Goal: Information Seeking & Learning: Compare options

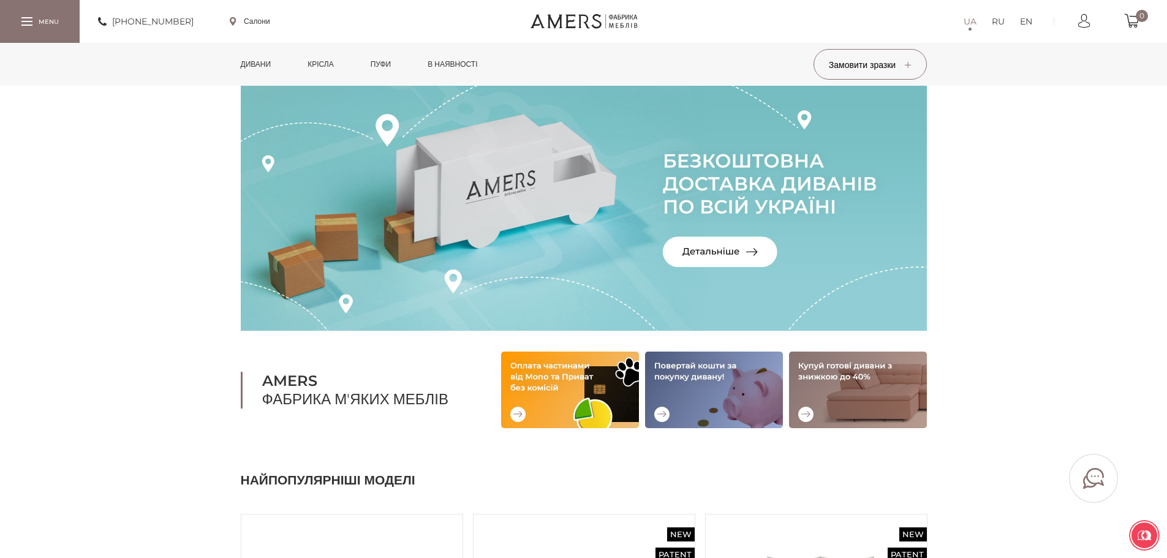
click at [263, 62] on link "Дивани" at bounding box center [255, 64] width 49 height 43
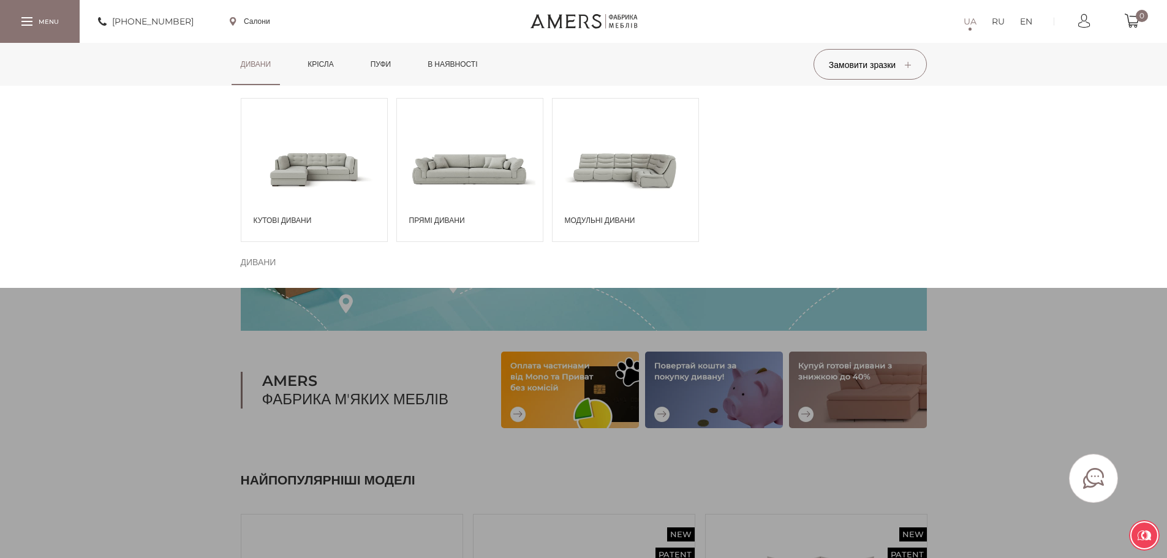
click at [576, 165] on span at bounding box center [625, 168] width 146 height 85
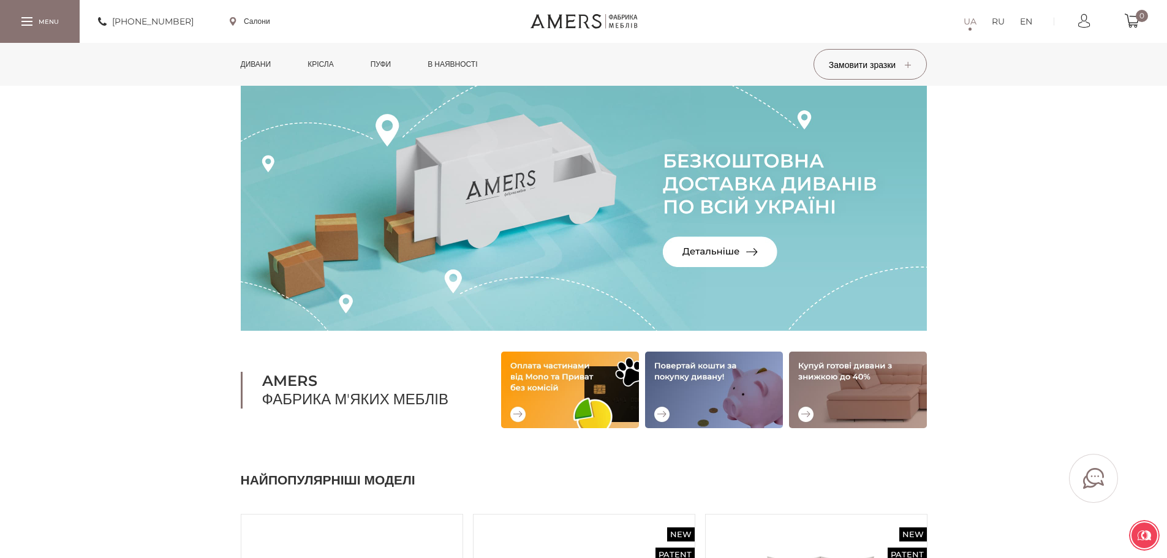
click at [280, 74] on link "Дивани" at bounding box center [255, 64] width 49 height 43
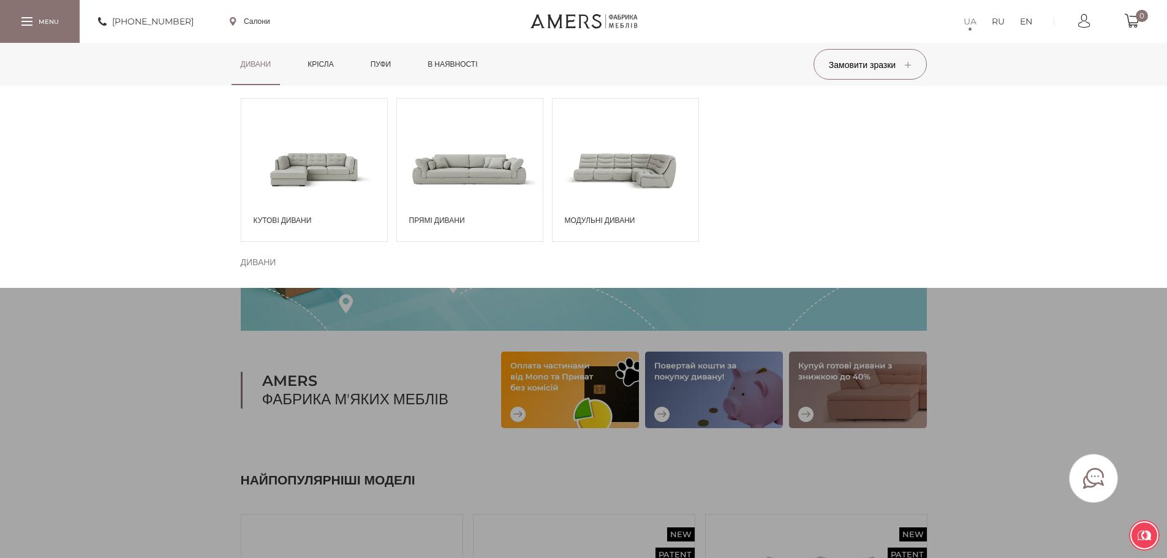
click at [449, 176] on span at bounding box center [470, 168] width 146 height 85
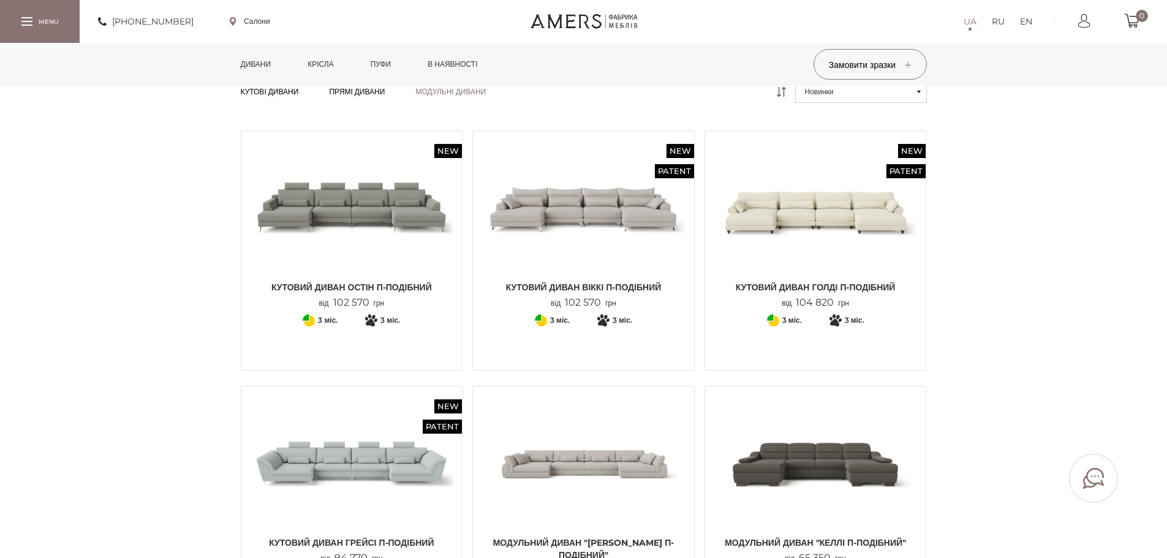
scroll to position [306, 0]
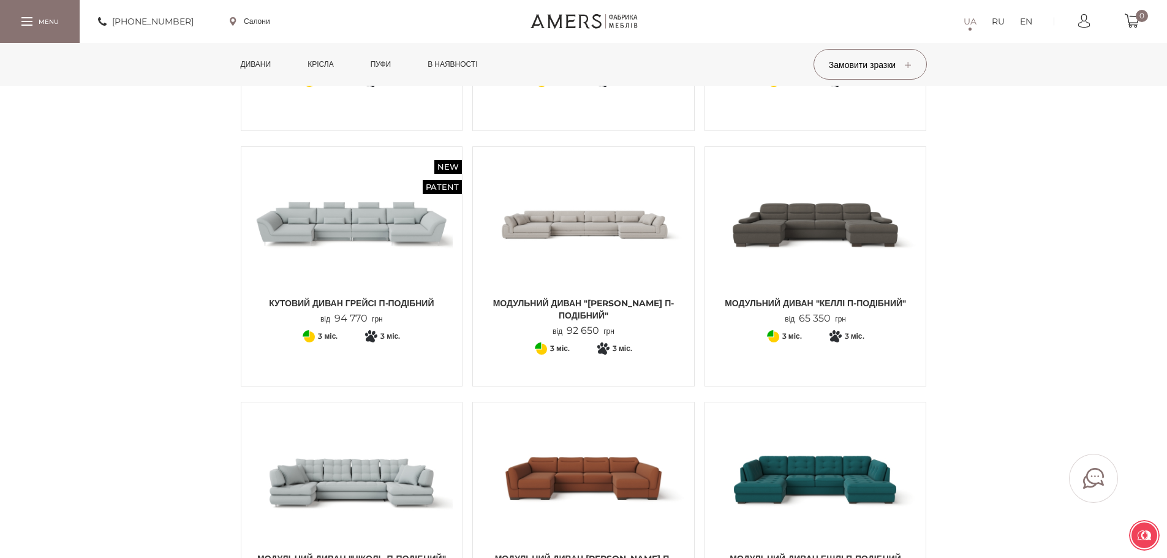
click at [772, 224] on img at bounding box center [815, 223] width 203 height 135
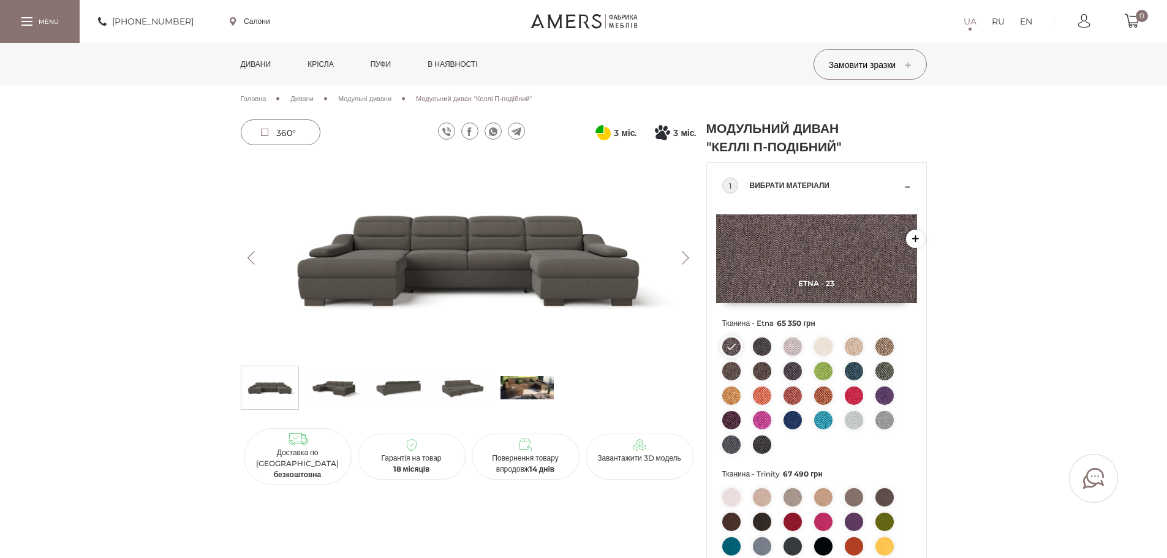
scroll to position [204, 0]
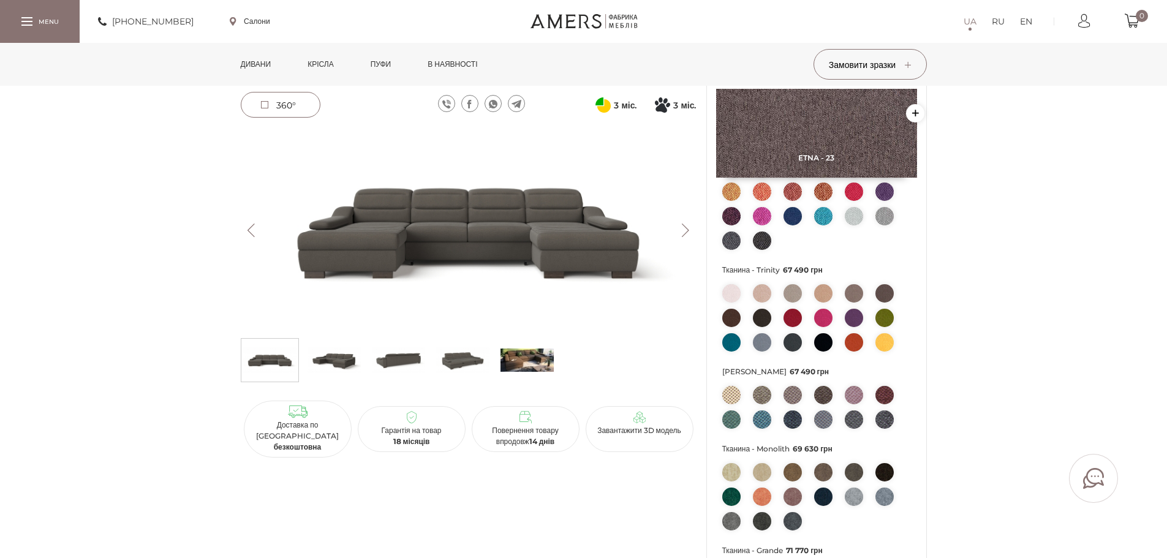
click at [334, 354] on img at bounding box center [333, 360] width 53 height 37
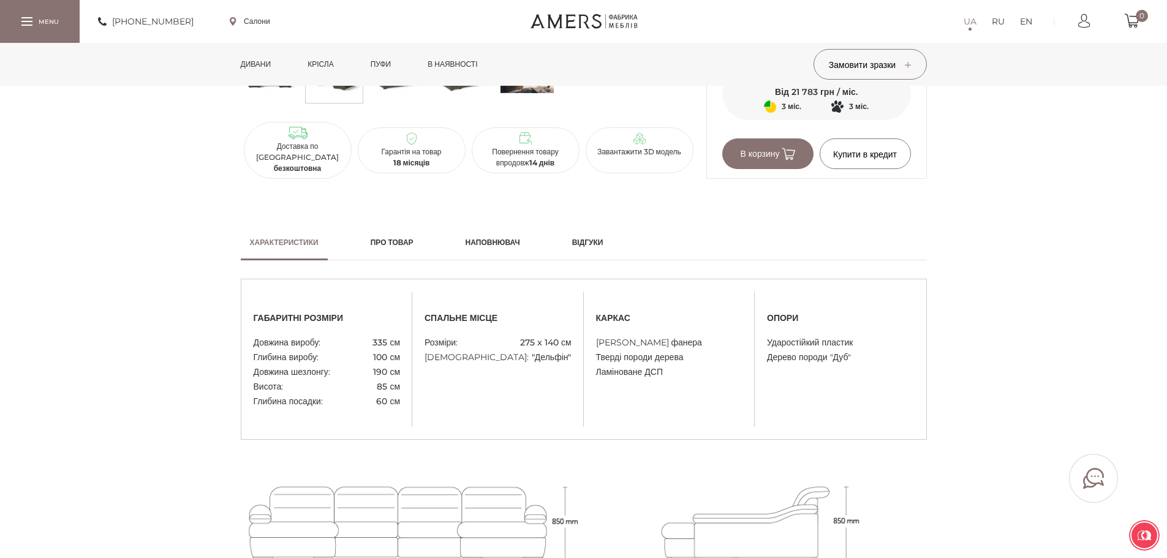
scroll to position [919, 0]
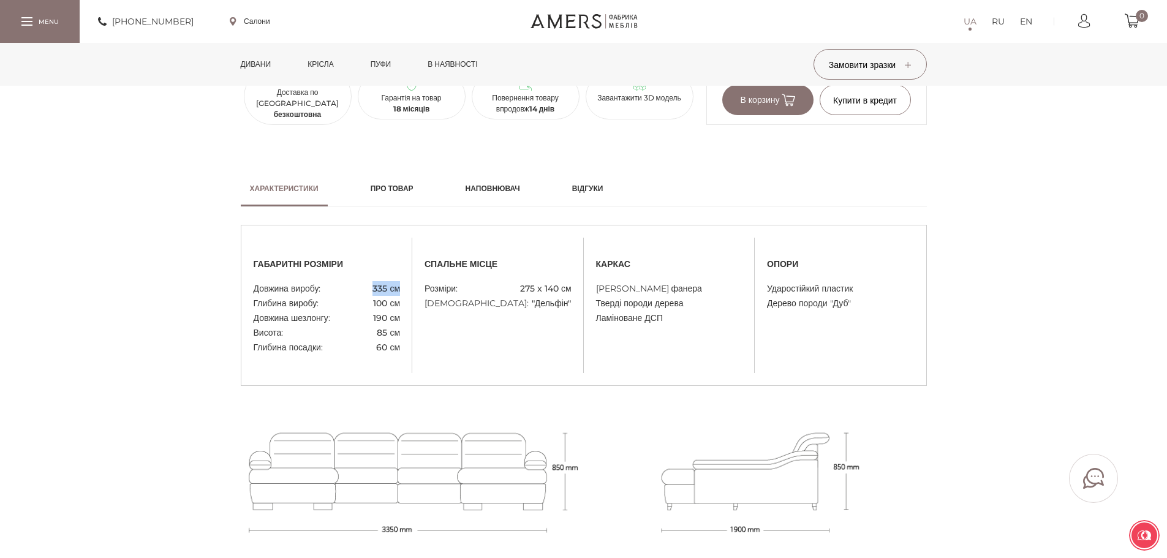
drag, startPoint x: 370, startPoint y: 301, endPoint x: 397, endPoint y: 344, distance: 50.1
click at [400, 309] on div "габаритні розміри Довжина виробу: 335 см Глибина виробу: 100 см Довжина шезлонг…" at bounding box center [326, 305] width 171 height 99
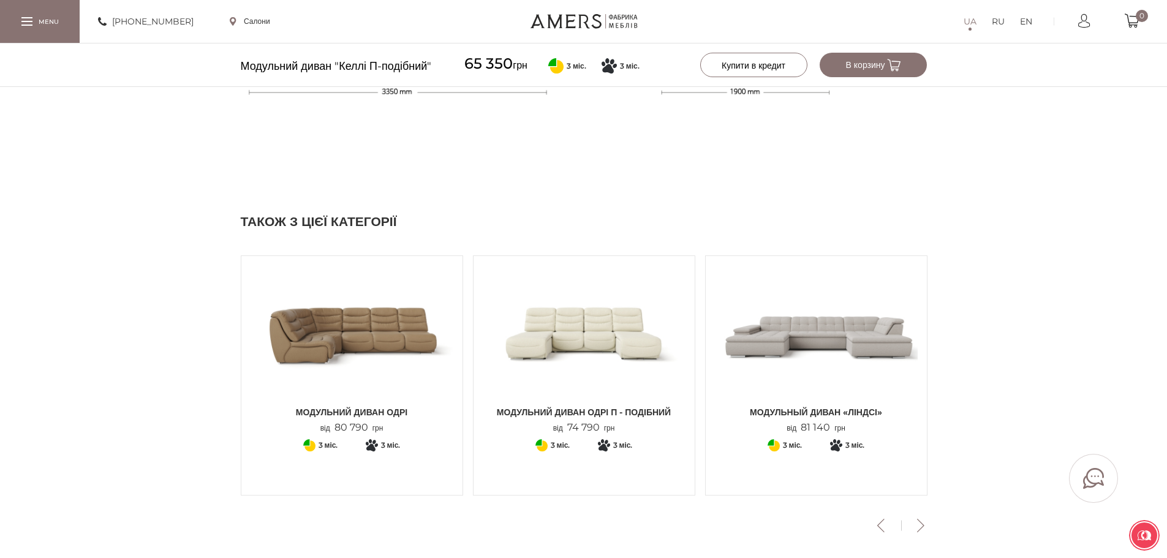
scroll to position [1429, 0]
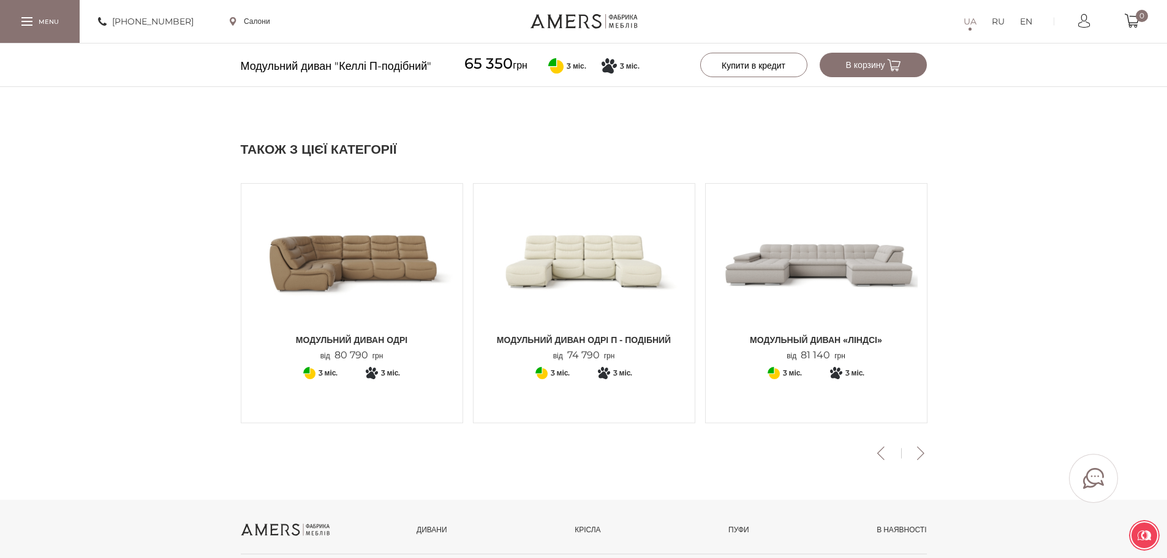
click at [809, 296] on img at bounding box center [816, 260] width 203 height 135
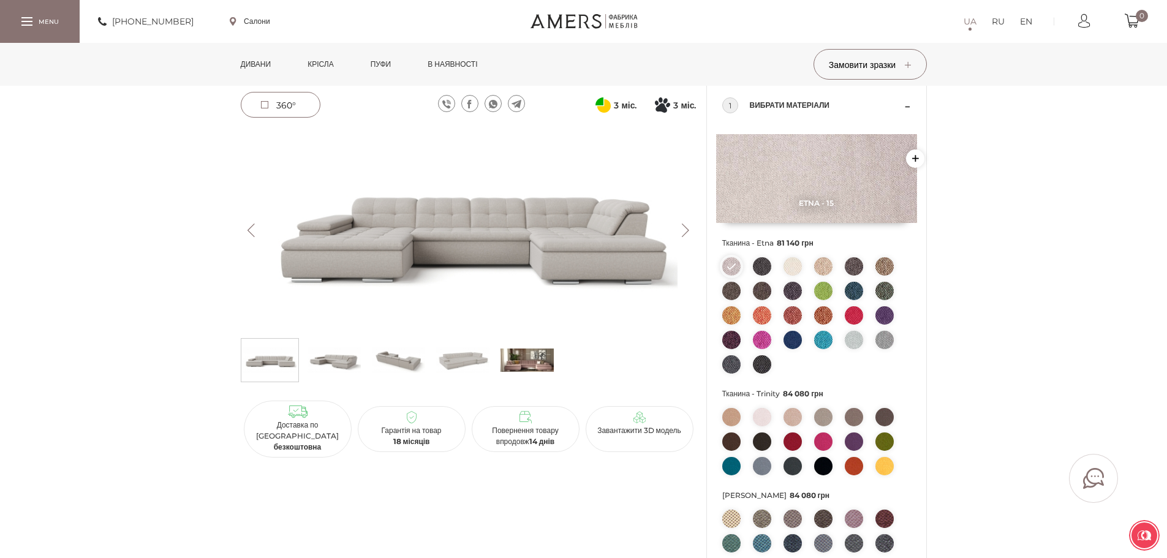
scroll to position [306, 0]
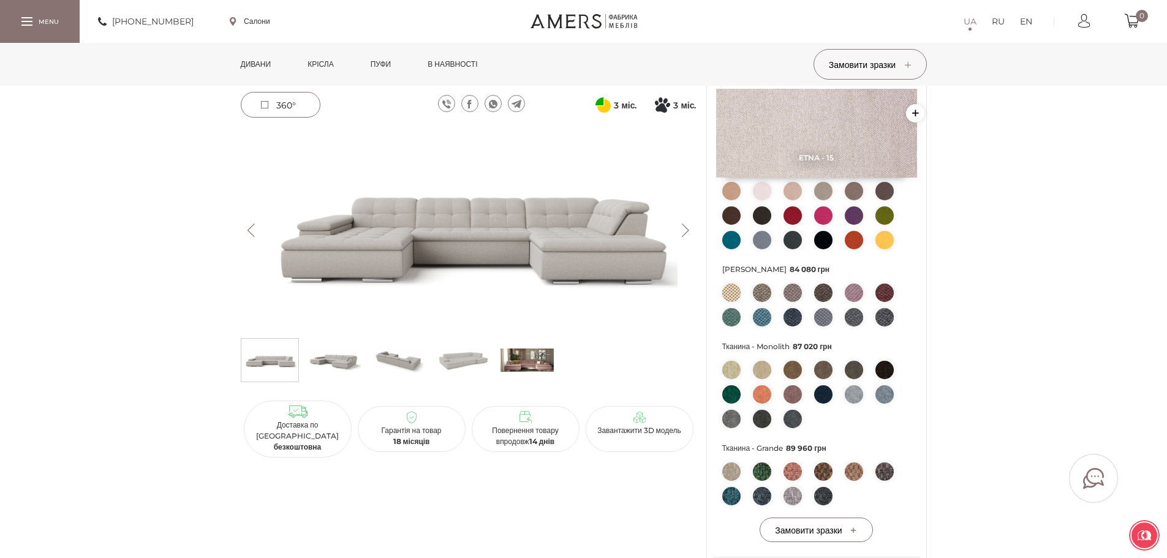
click at [390, 343] on img at bounding box center [398, 360] width 53 height 37
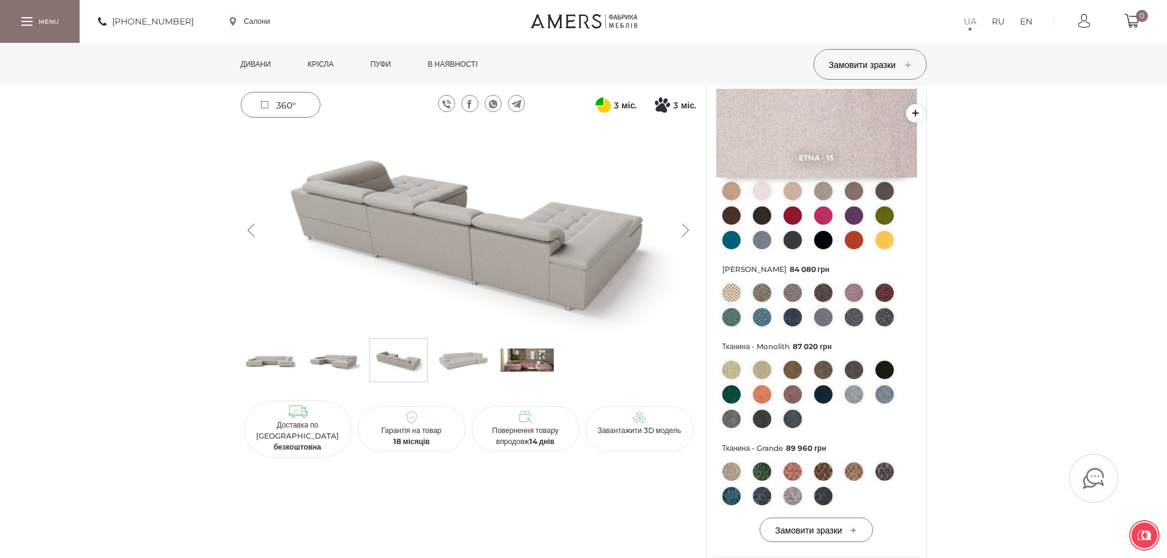
click at [339, 363] on img at bounding box center [333, 360] width 53 height 37
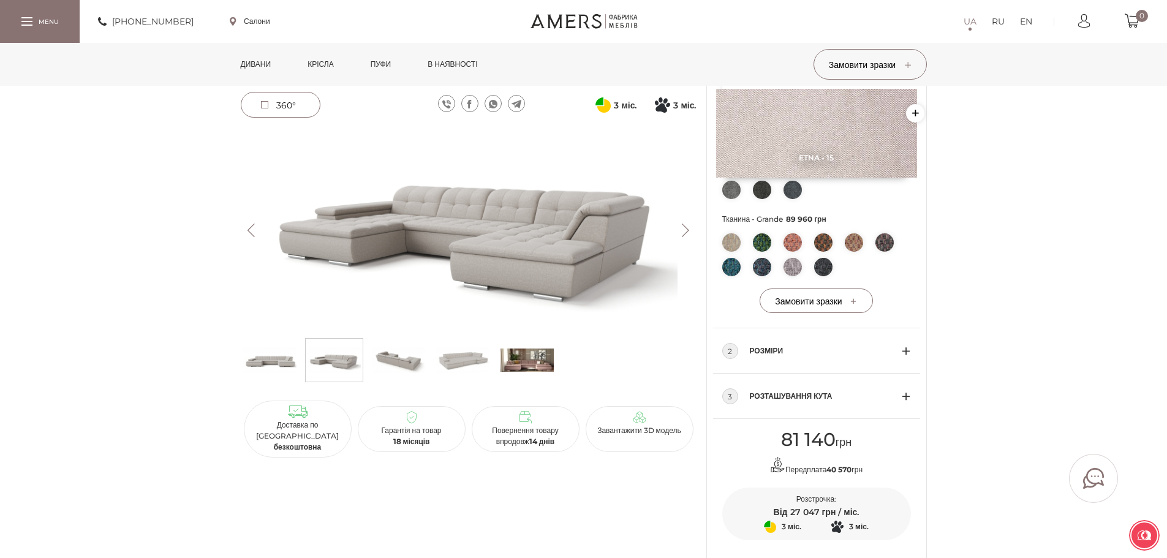
scroll to position [102, 0]
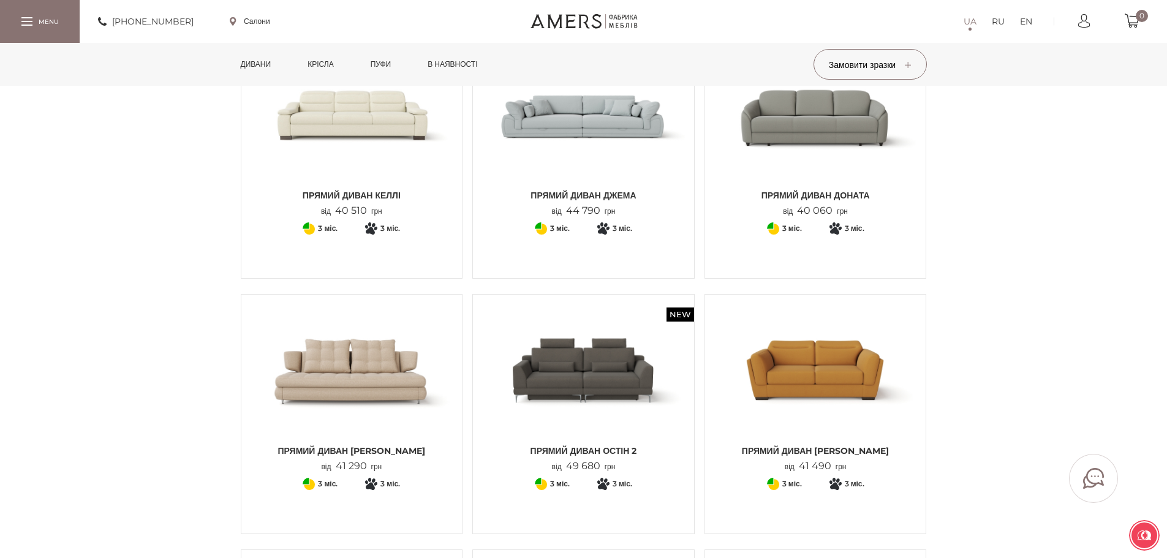
scroll to position [408, 0]
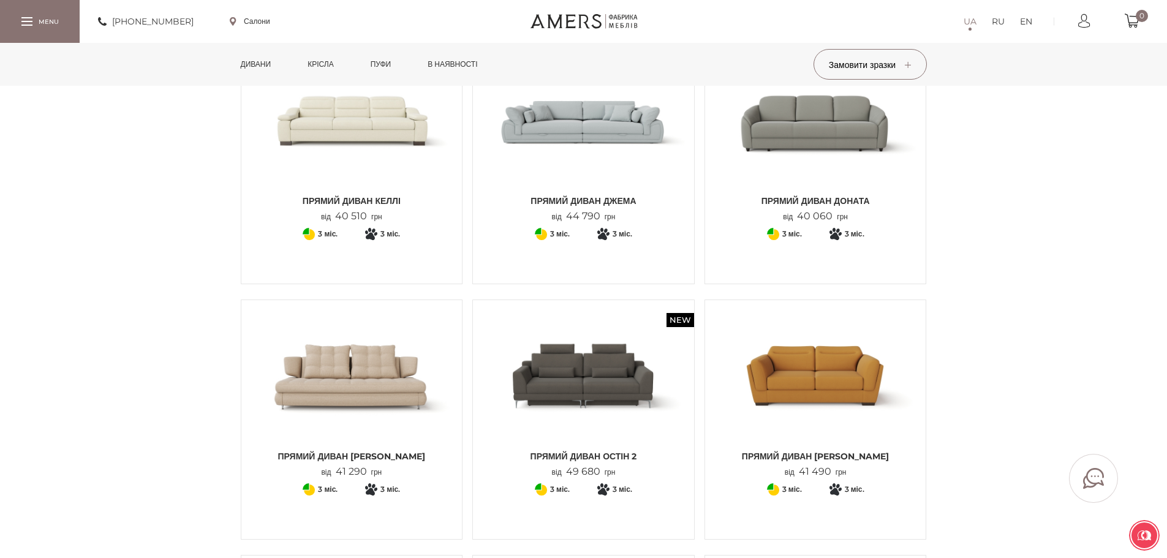
click at [810, 388] on img at bounding box center [815, 376] width 203 height 135
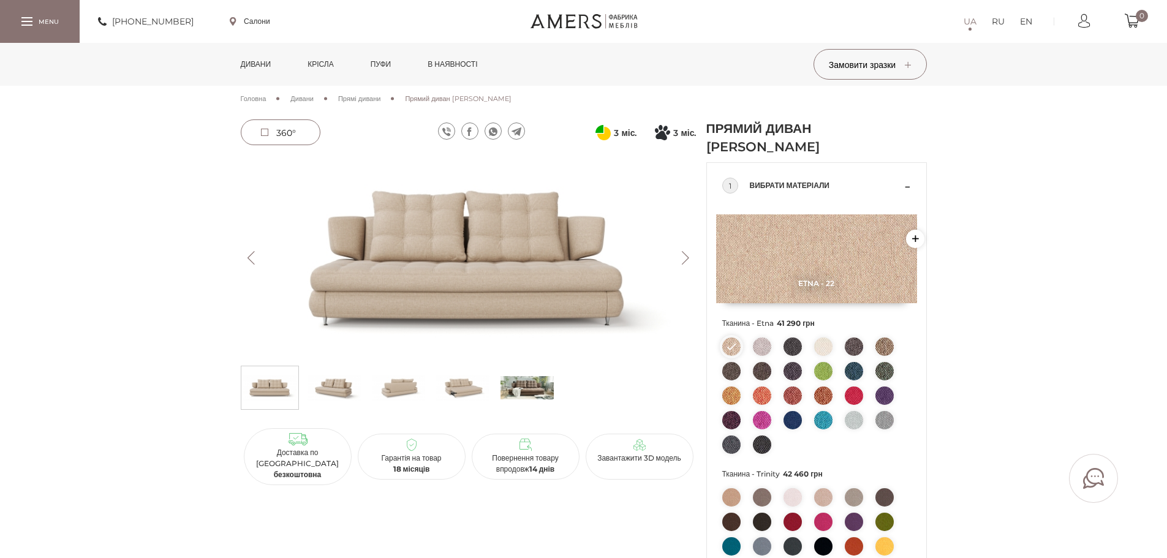
click at [333, 386] on img at bounding box center [333, 387] width 53 height 37
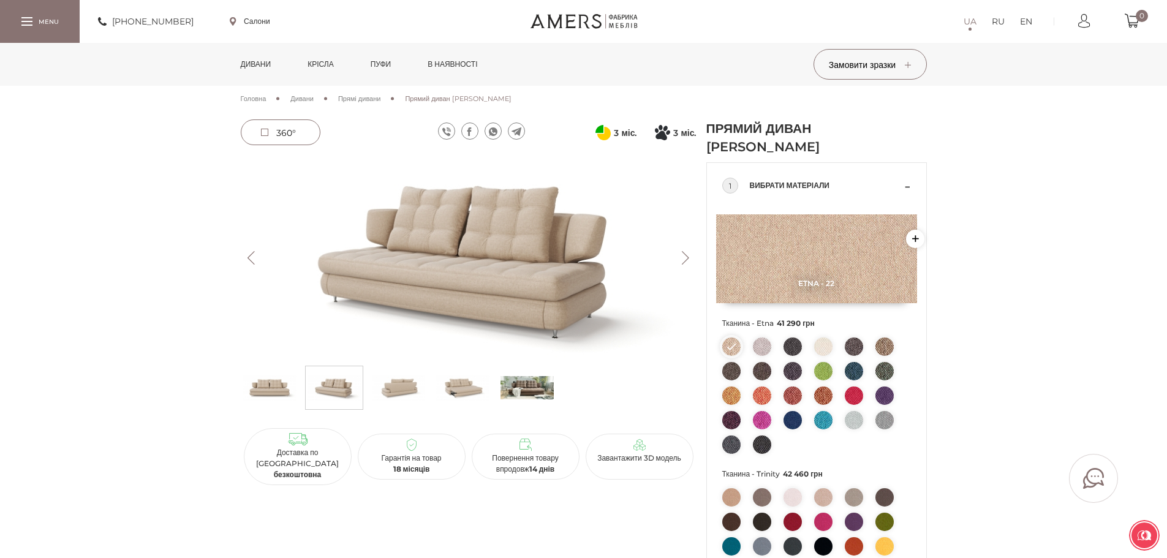
click at [418, 387] on img at bounding box center [398, 387] width 53 height 37
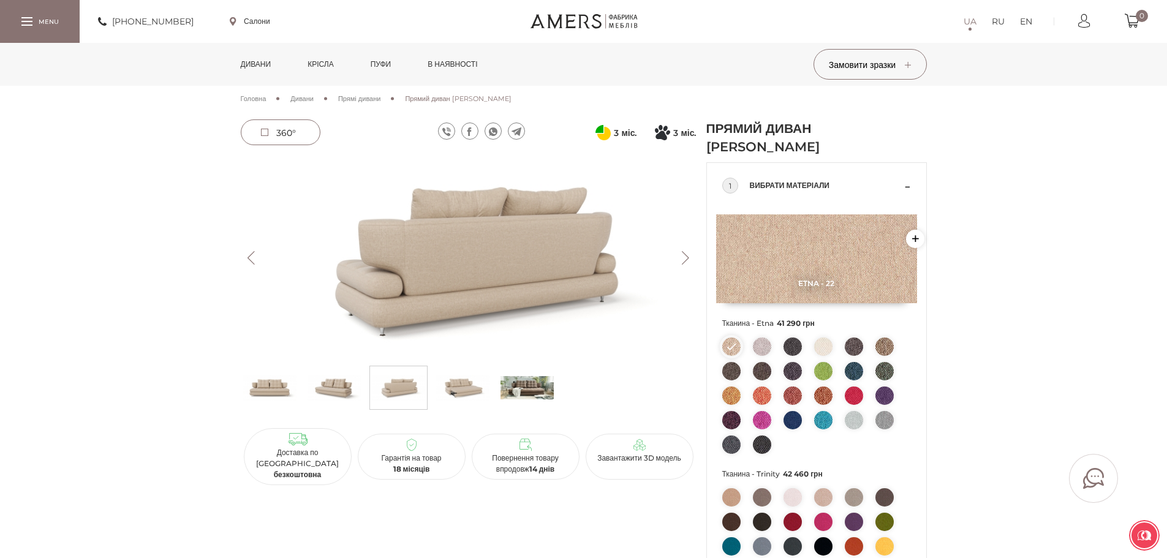
click at [463, 389] on img at bounding box center [462, 387] width 53 height 37
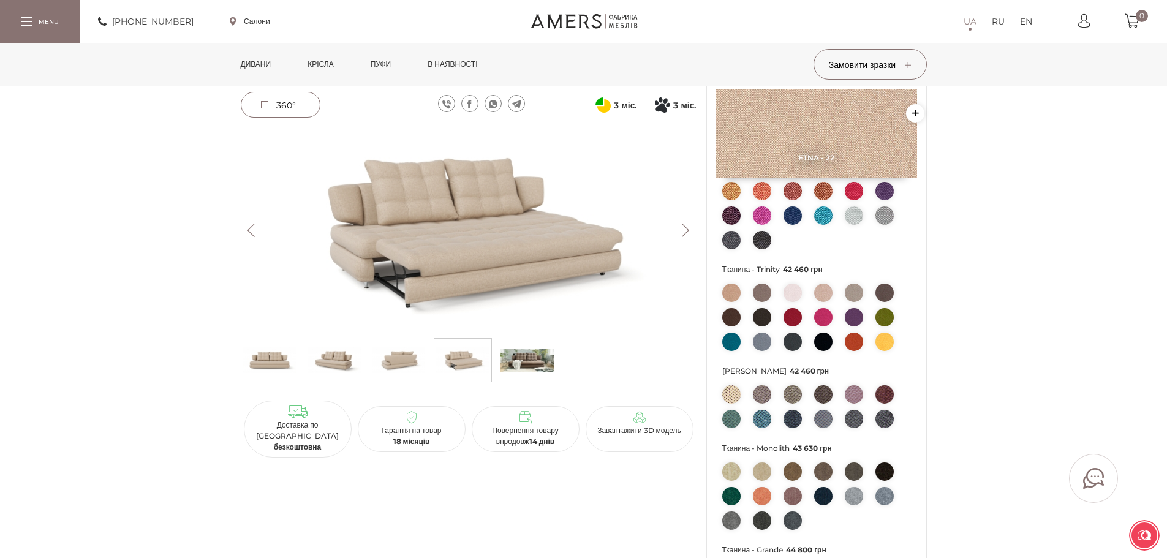
scroll to position [204, 0]
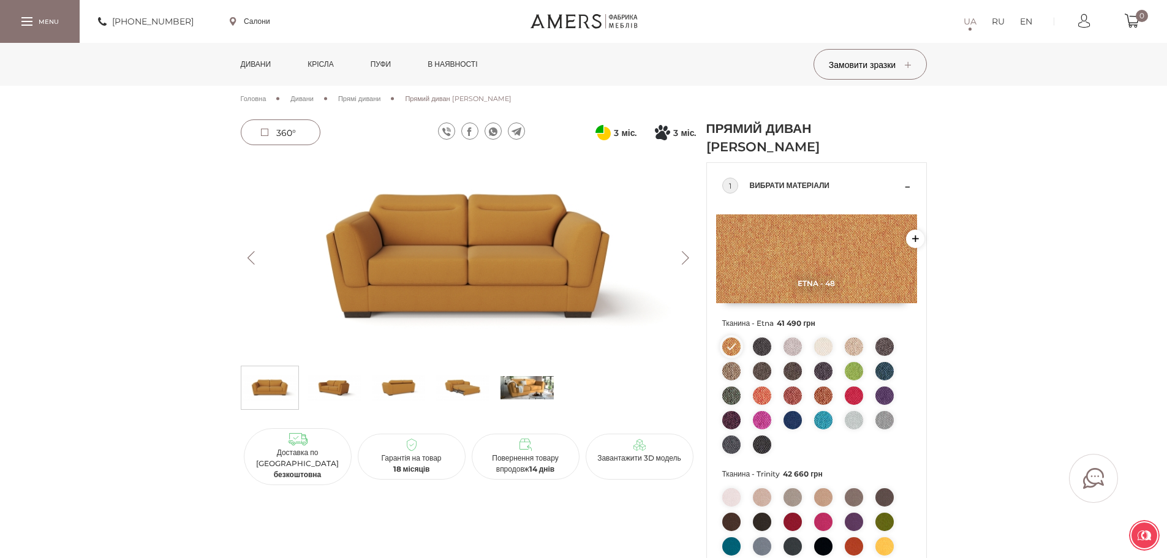
click at [268, 69] on link "Дивани" at bounding box center [255, 64] width 49 height 43
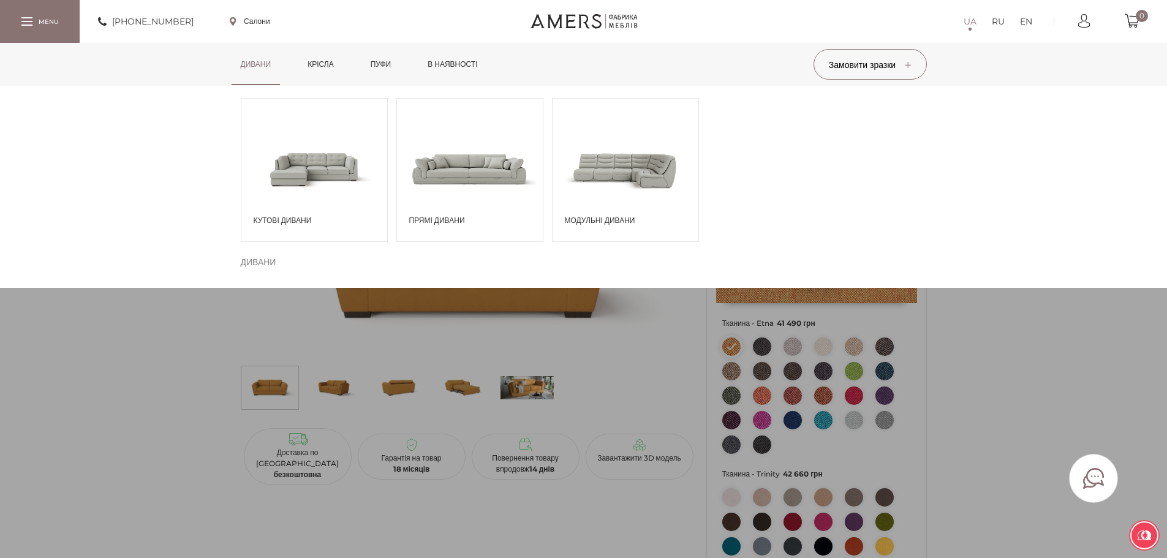
click at [33, 20] on div at bounding box center [40, 21] width 80 height 42
